Goal: Check status: Check status

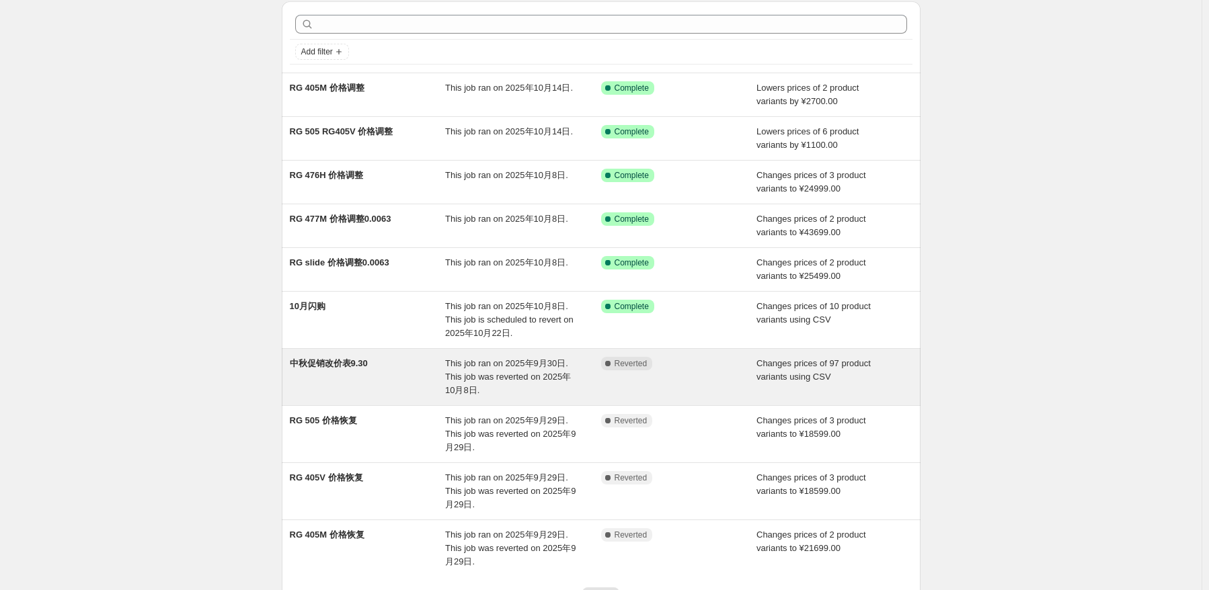
scroll to position [167, 0]
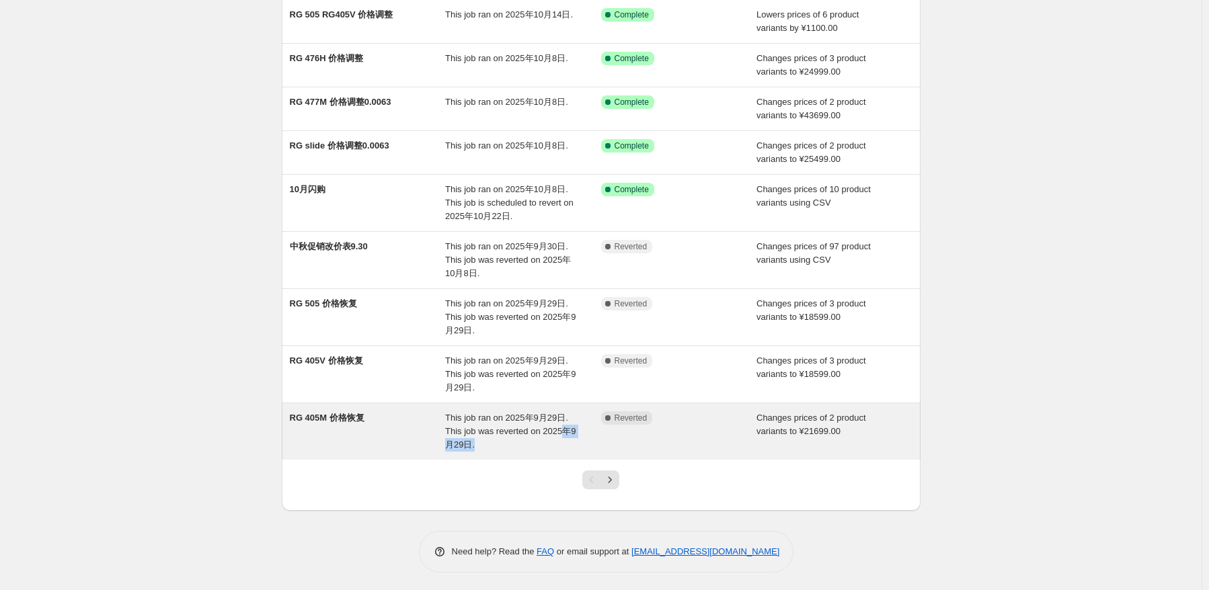
click at [566, 436] on div "This job ran on 2025年9月29日. This job was reverted on 2025年9月29日." at bounding box center [523, 431] width 156 height 40
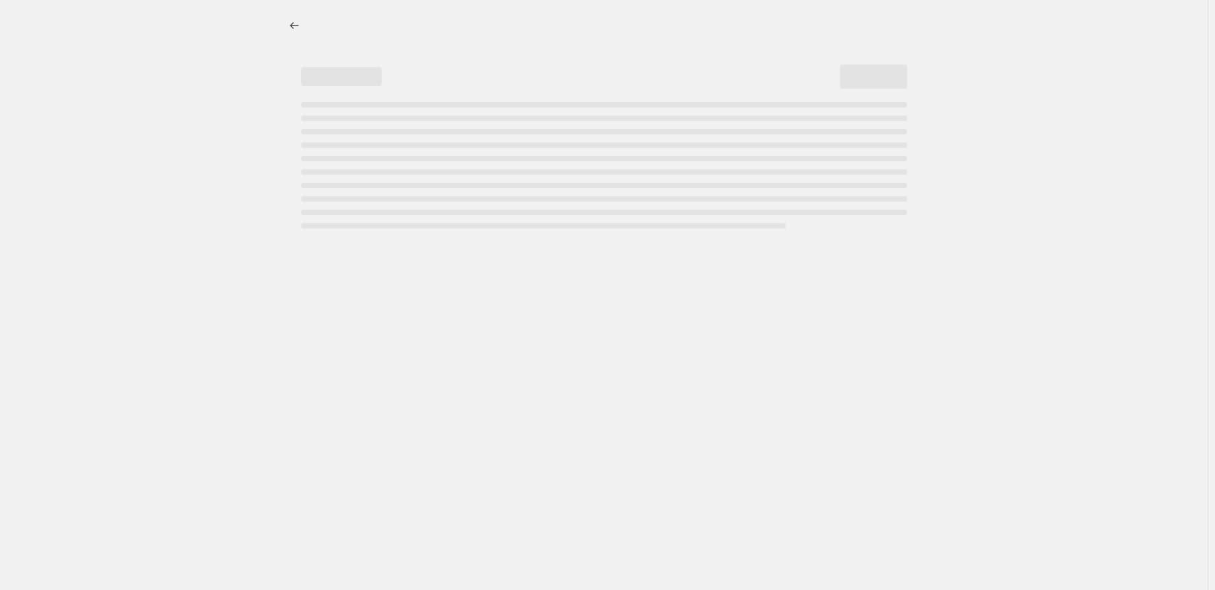
select select "no_change"
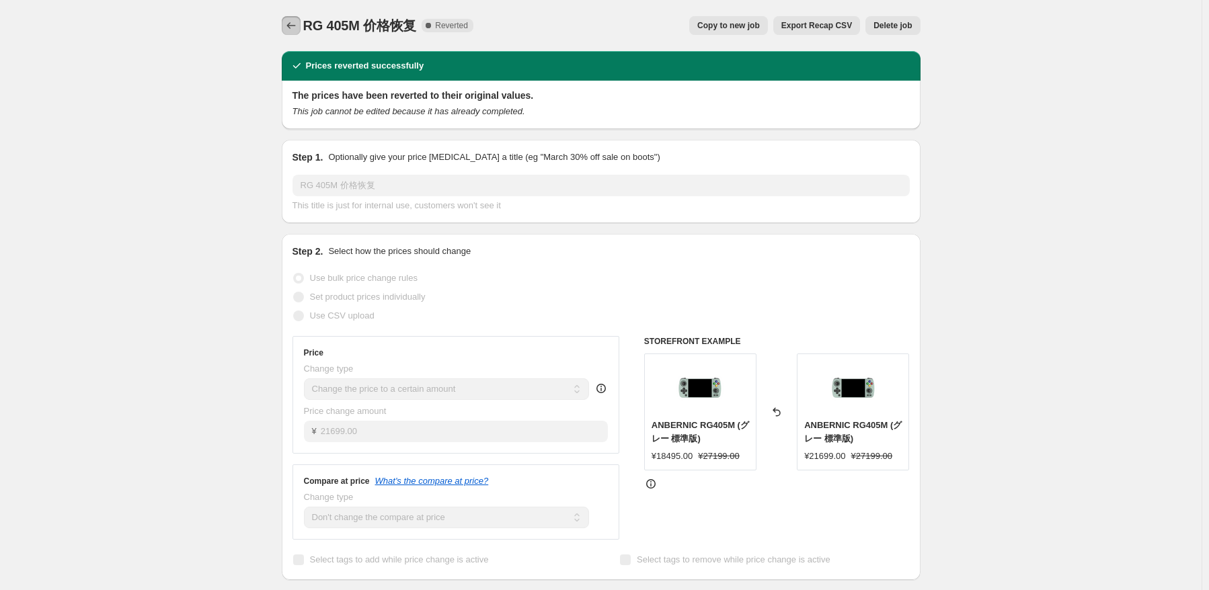
click at [295, 19] on icon "Price change jobs" at bounding box center [290, 25] width 13 height 13
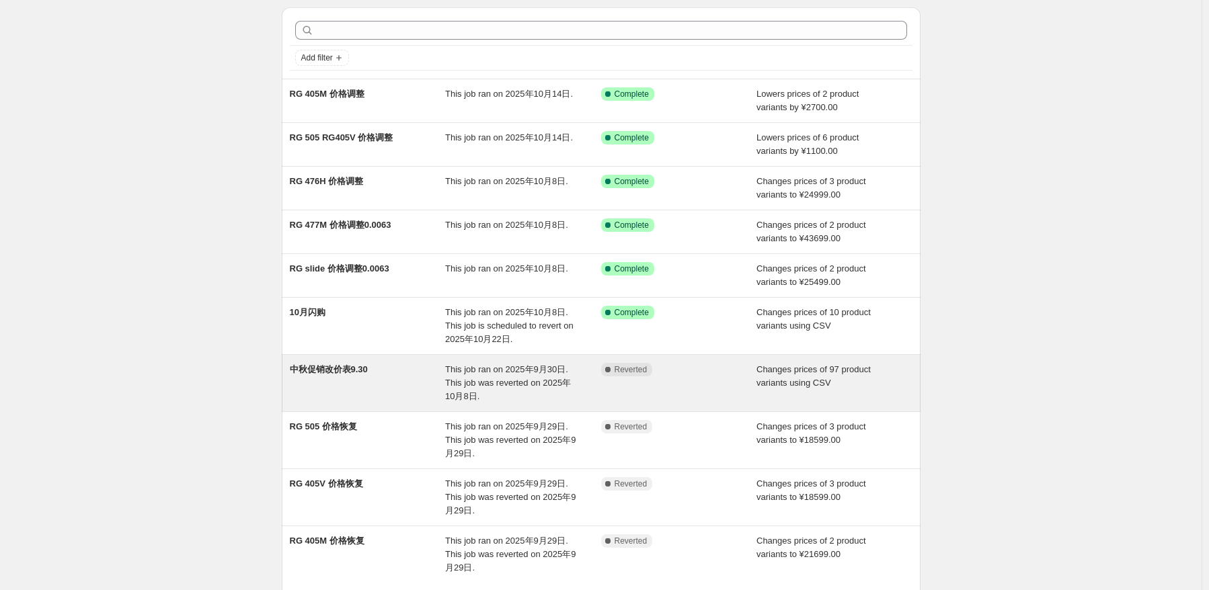
scroll to position [67, 0]
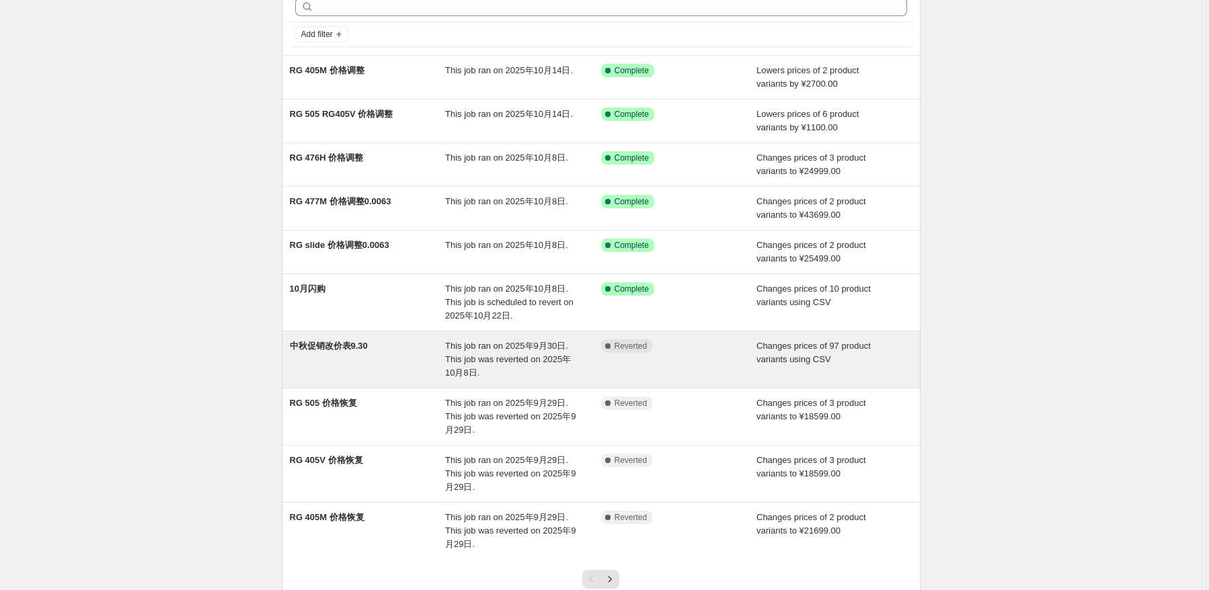
click at [604, 376] on div "Complete Reverted" at bounding box center [679, 360] width 156 height 40
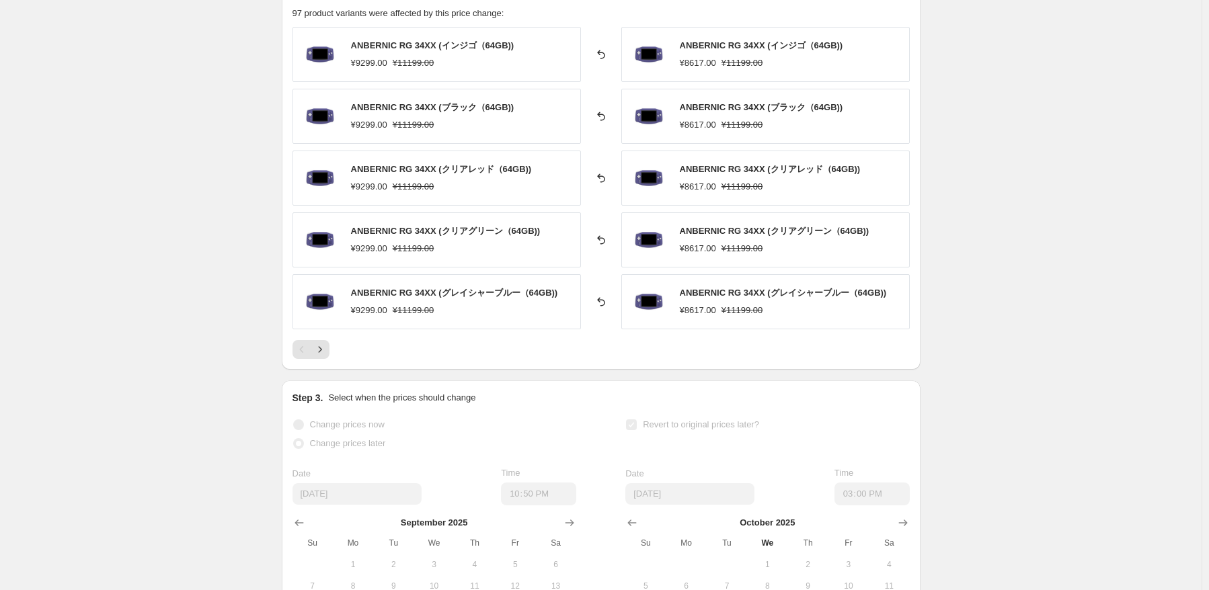
scroll to position [538, 0]
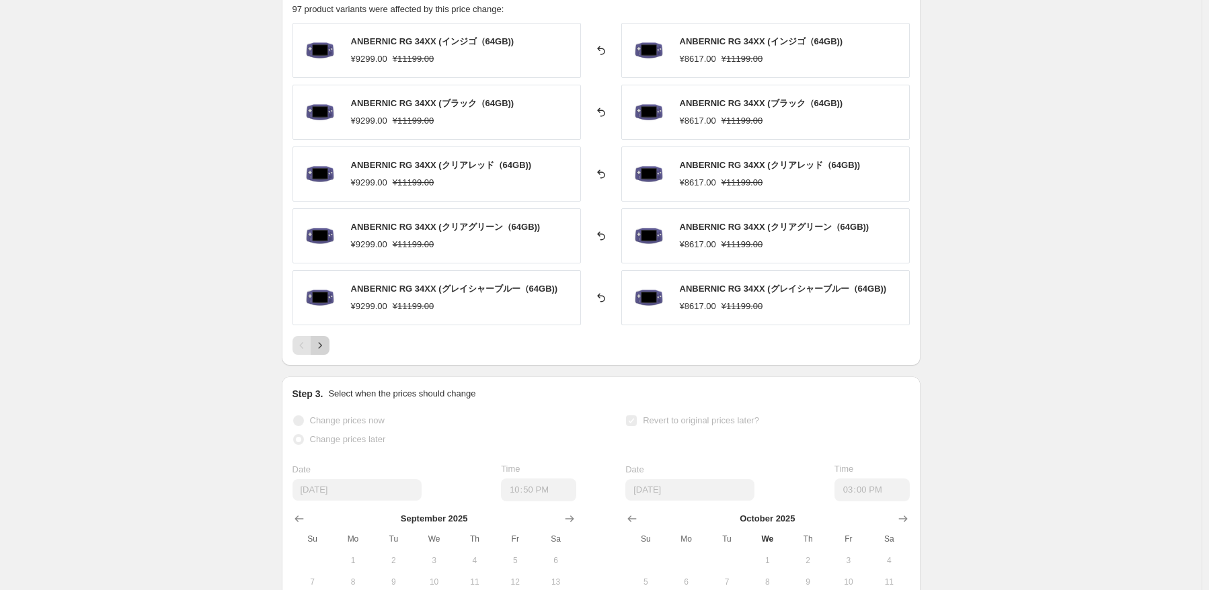
click at [325, 344] on icon "Next" at bounding box center [319, 345] width 13 height 13
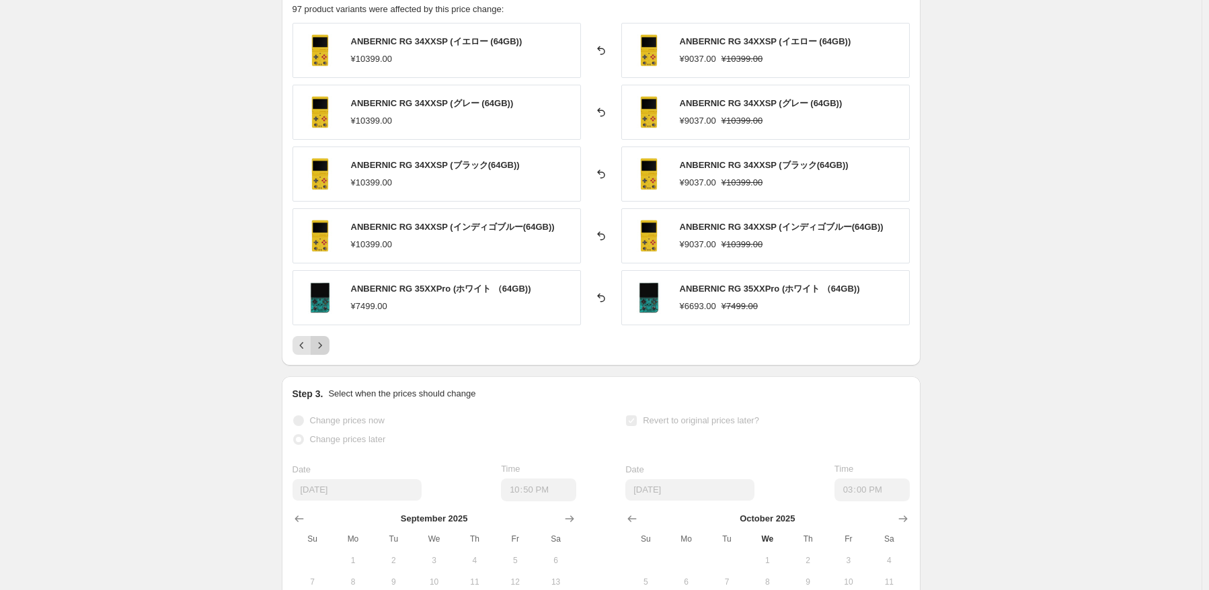
click at [325, 344] on icon "Next" at bounding box center [319, 345] width 13 height 13
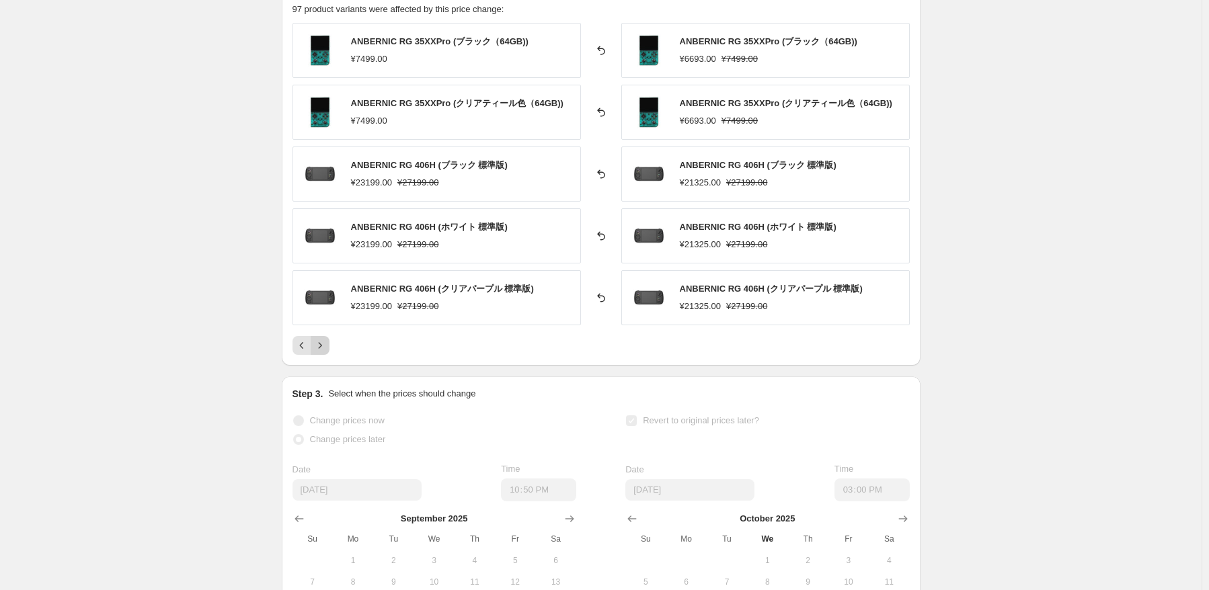
click at [325, 344] on icon "Next" at bounding box center [319, 345] width 13 height 13
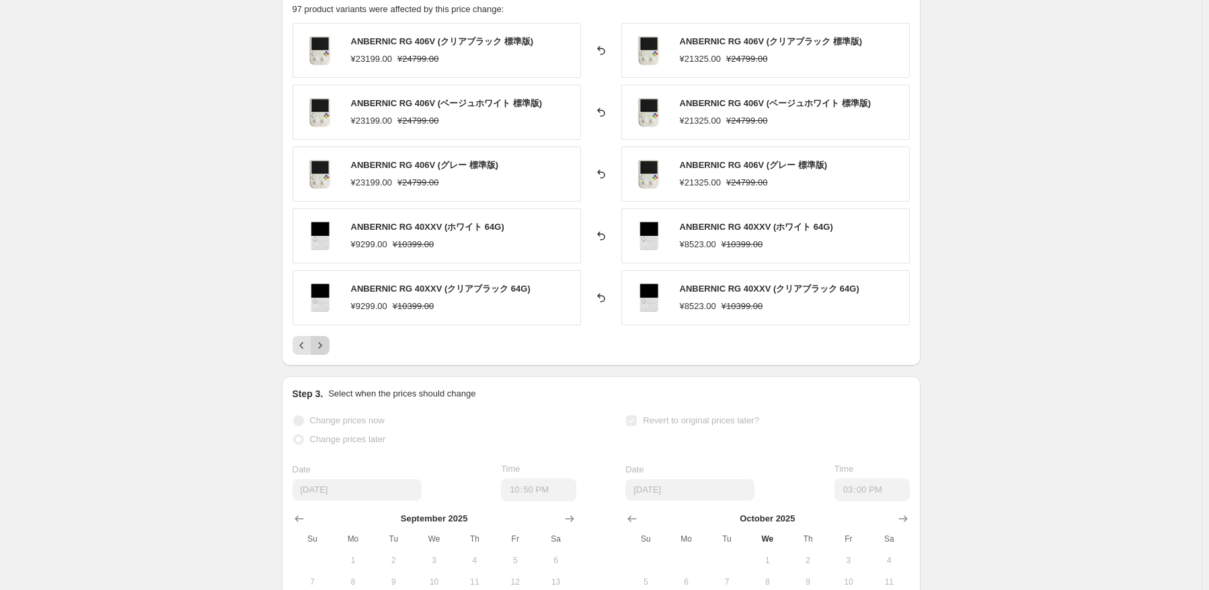
scroll to position [336, 0]
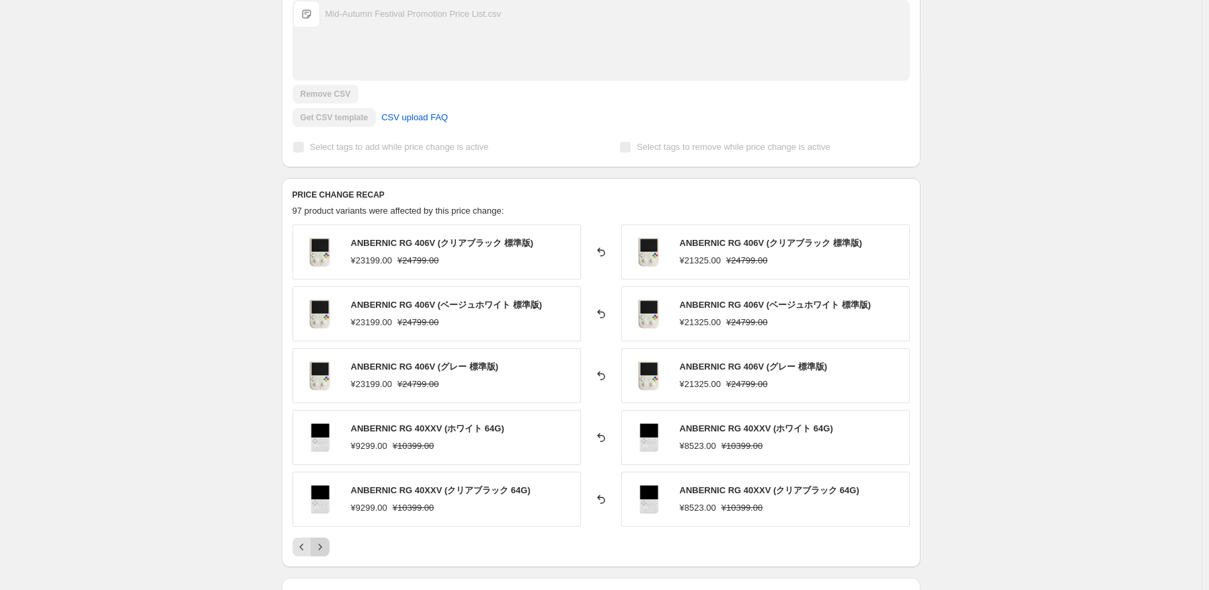
click at [319, 551] on icon "Next" at bounding box center [319, 547] width 13 height 13
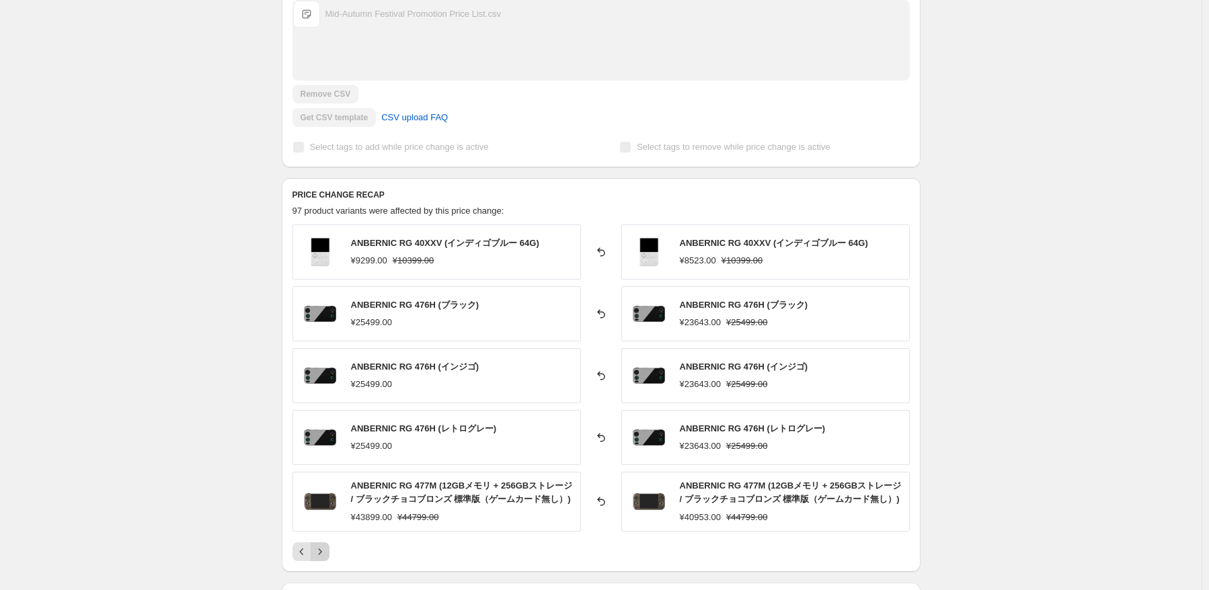
click at [317, 556] on icon "Next" at bounding box center [319, 551] width 13 height 13
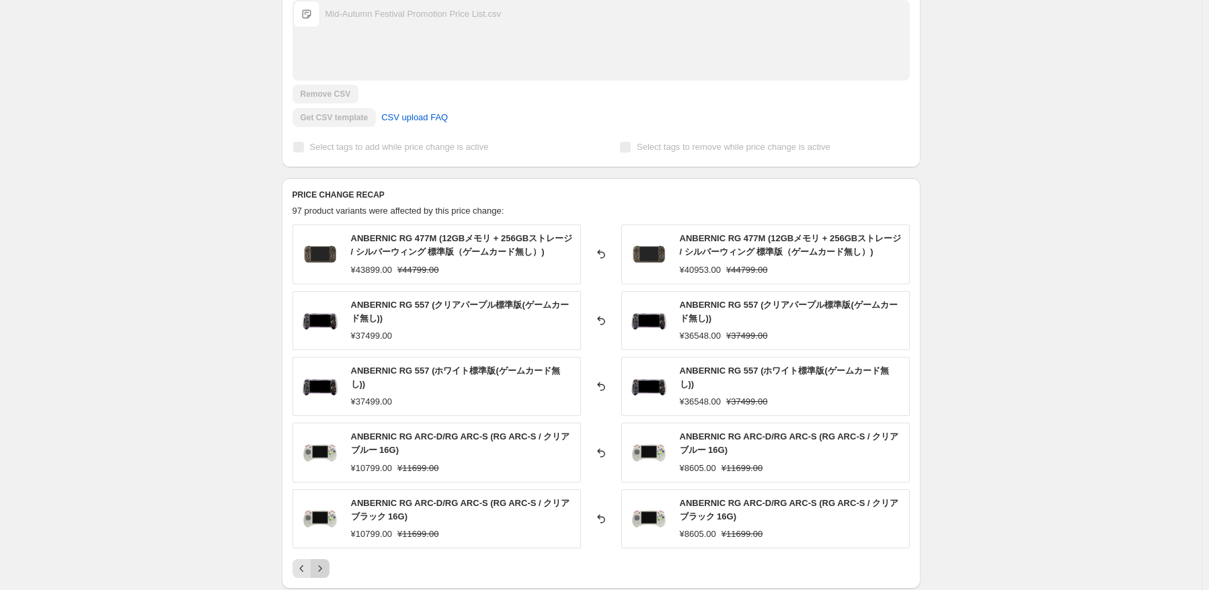
click at [317, 559] on button "Next" at bounding box center [320, 568] width 19 height 19
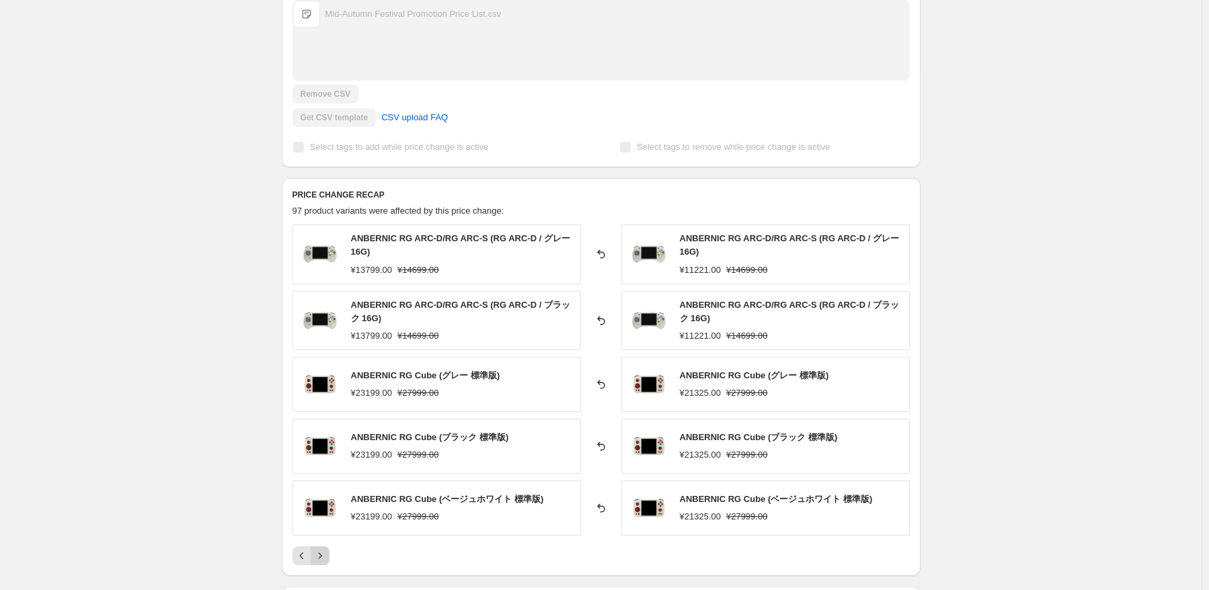
click at [323, 547] on button "Next" at bounding box center [320, 556] width 19 height 19
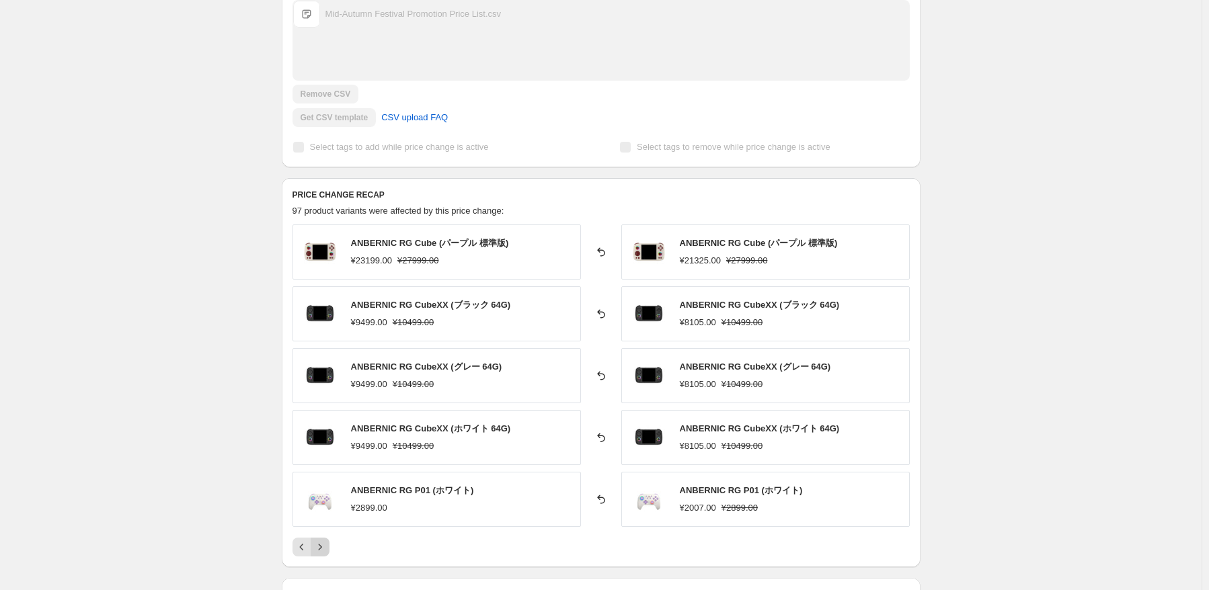
click at [323, 546] on icon "Next" at bounding box center [319, 547] width 13 height 13
